Goal: Task Accomplishment & Management: Use online tool/utility

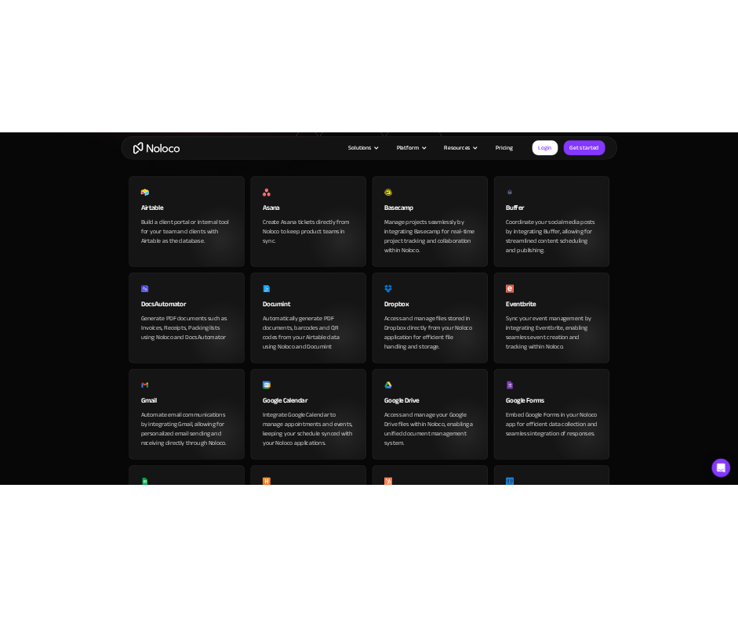
scroll to position [314, 0]
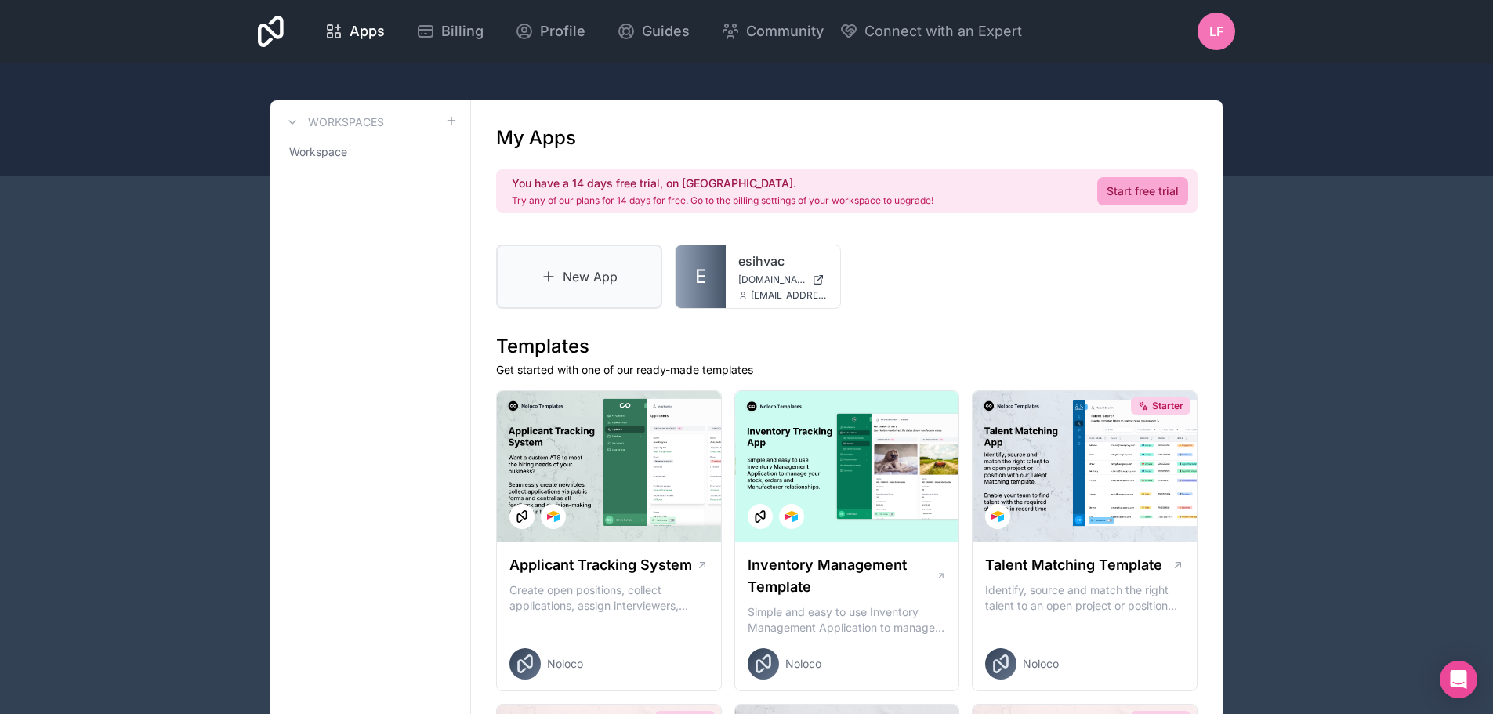
click at [573, 276] on link "New App" at bounding box center [579, 277] width 166 height 64
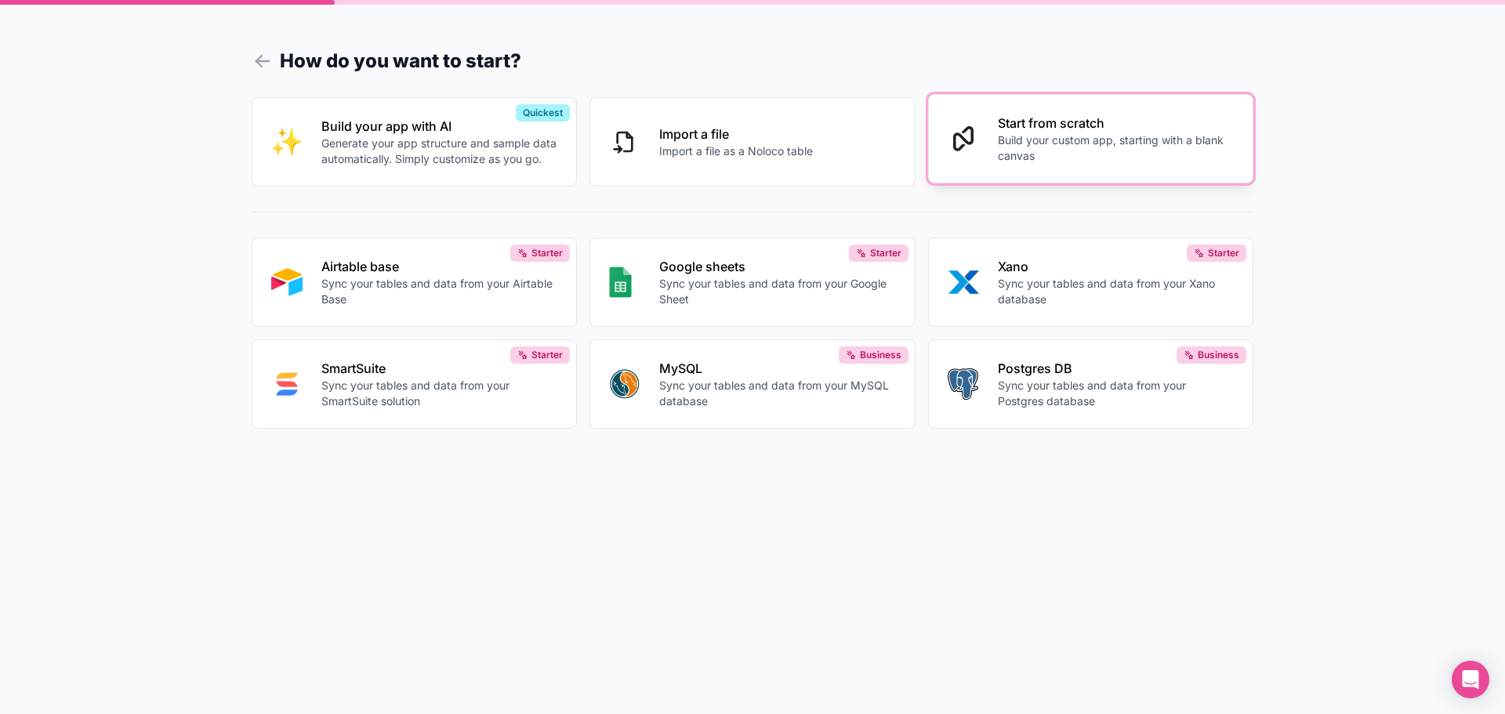
click at [1111, 140] on p "Build your custom app, starting with a blank canvas" at bounding box center [1116, 147] width 237 height 31
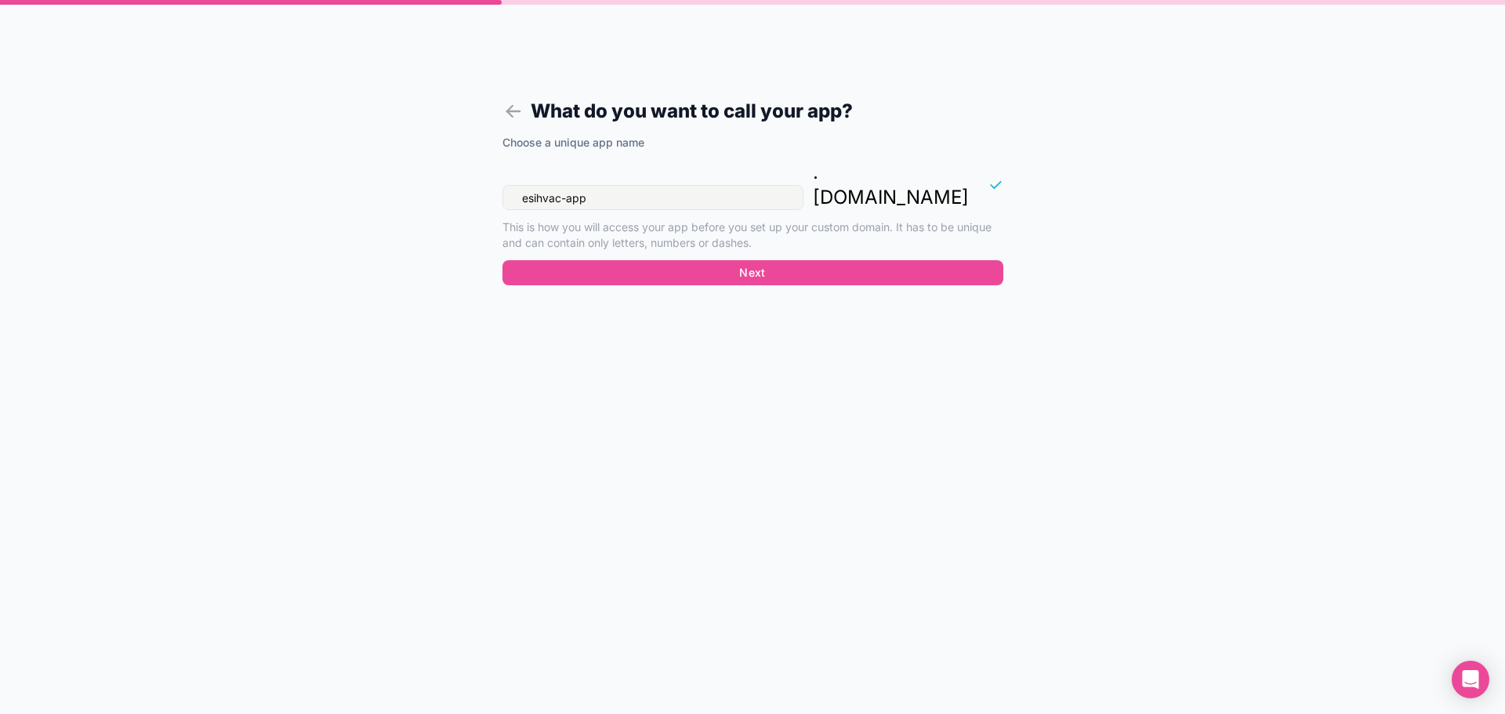
click at [658, 185] on input "esihvac-app" at bounding box center [652, 197] width 301 height 25
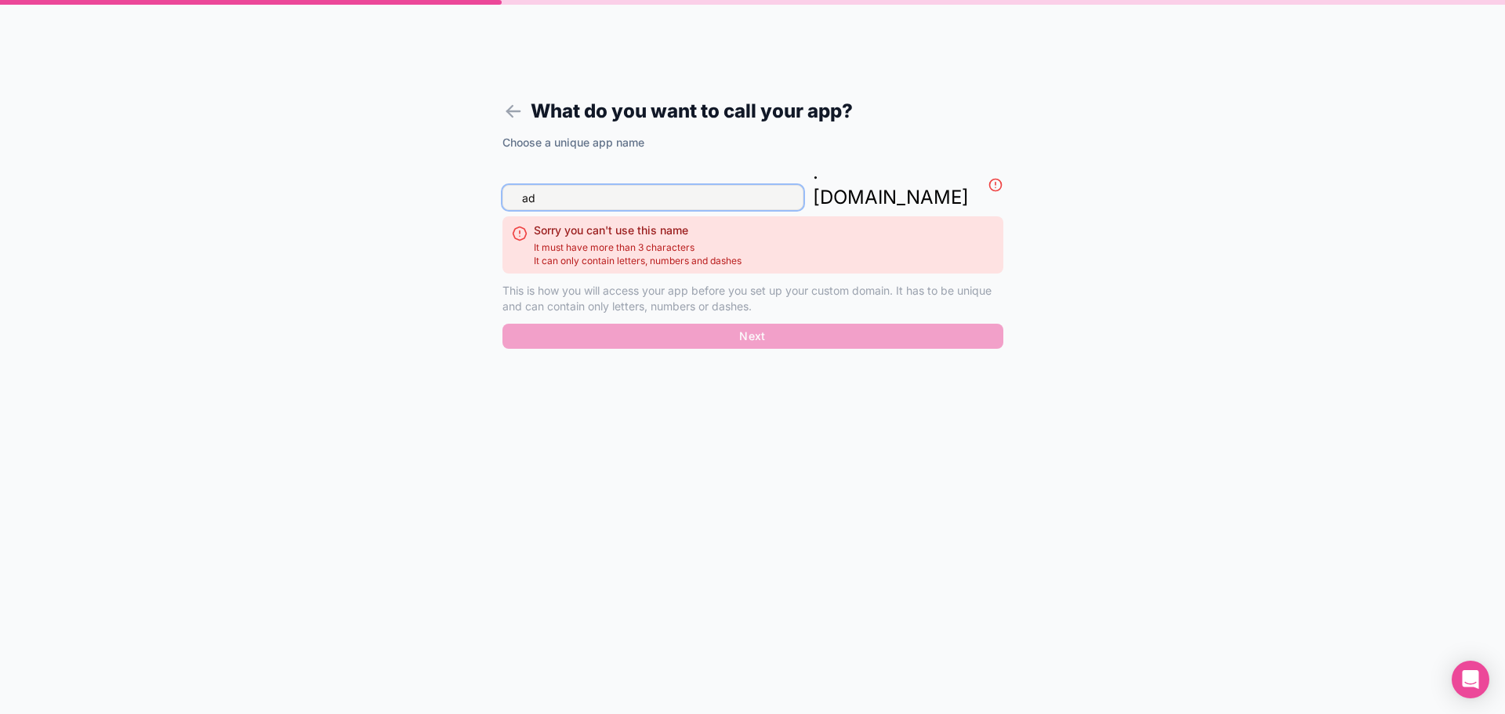
type input "a"
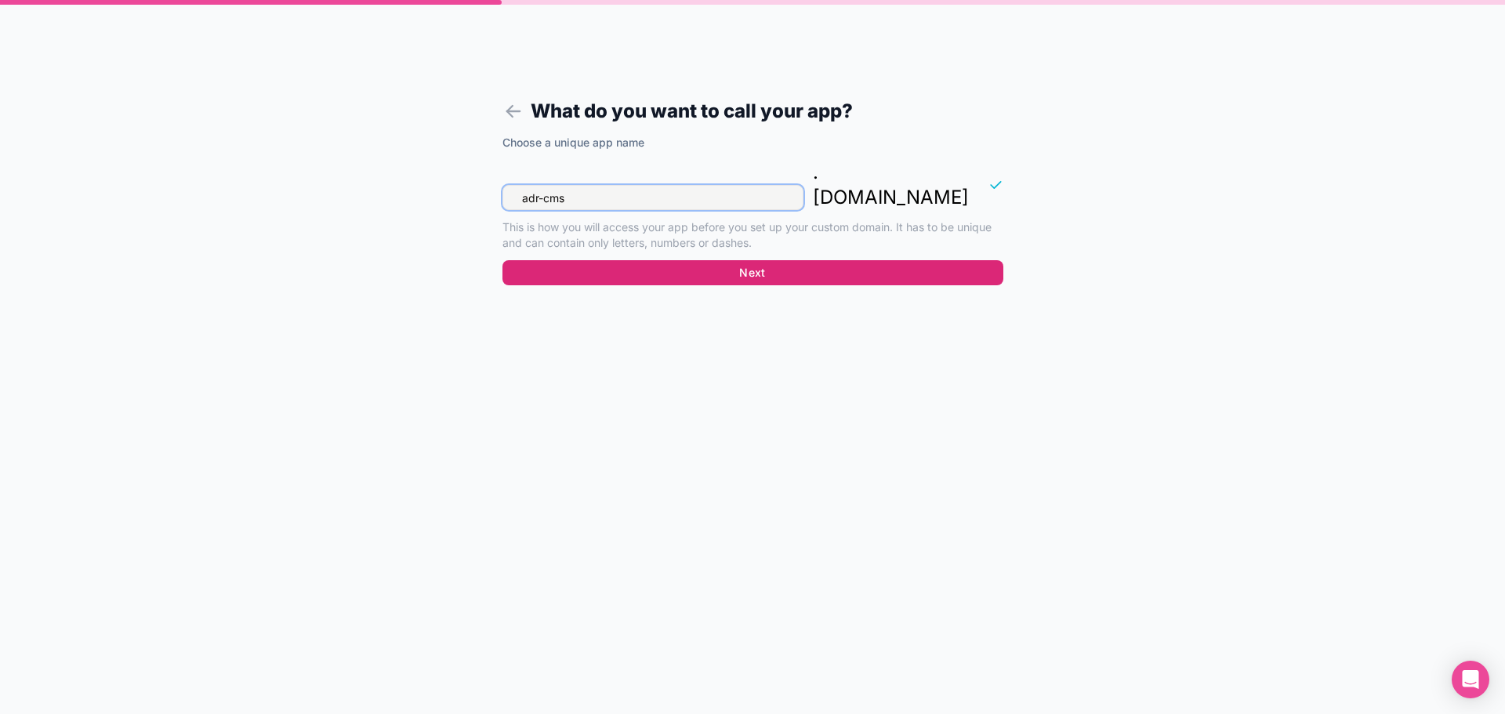
type input "adr-cms"
click at [691, 260] on button "Next" at bounding box center [752, 272] width 501 height 25
click at [677, 260] on button "Next" at bounding box center [752, 272] width 501 height 25
